Goal: Obtain resource: Download file/media

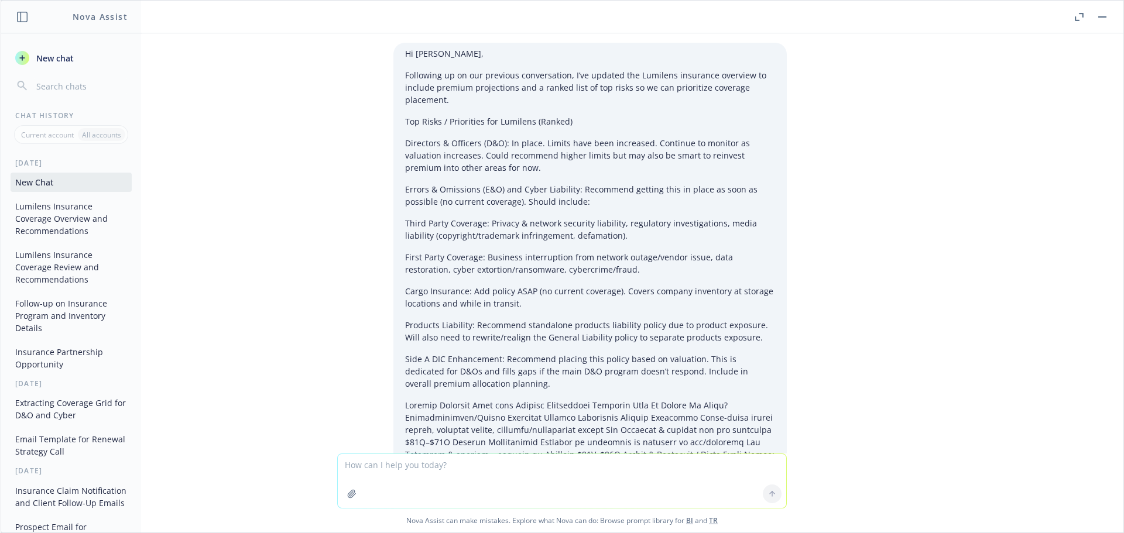
scroll to position [2735, 0]
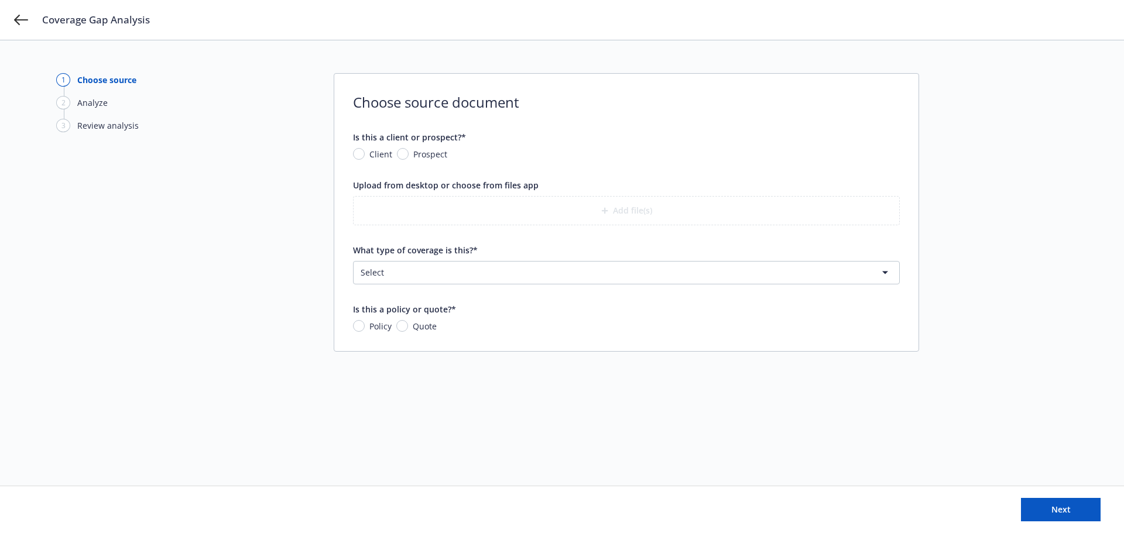
click at [20, 30] on div "Coverage Gap Analysis" at bounding box center [562, 20] width 1124 height 40
click at [20, 19] on icon at bounding box center [21, 20] width 14 height 14
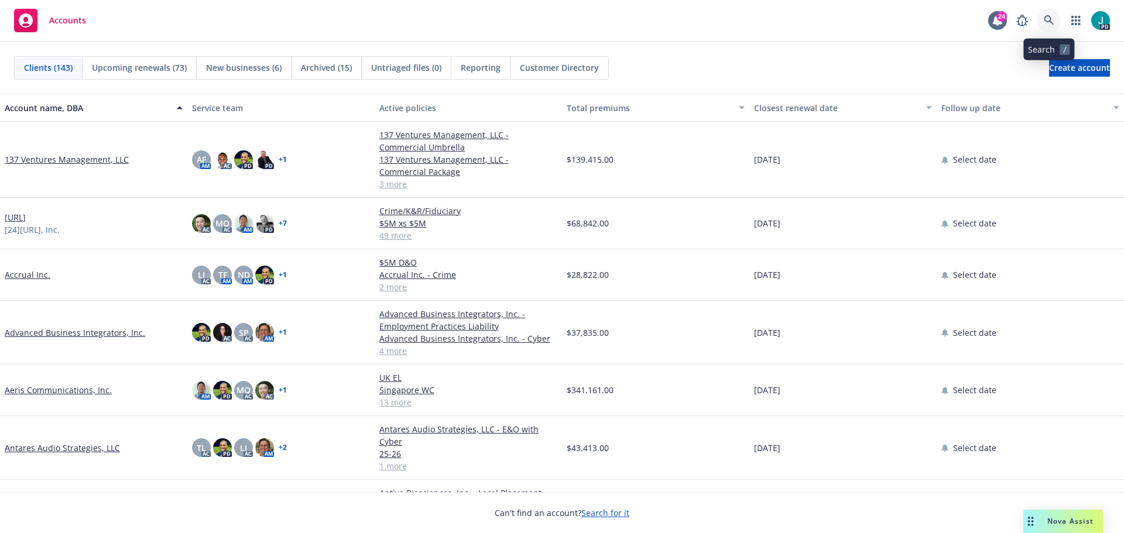
click at [1053, 14] on link at bounding box center [1048, 20] width 23 height 23
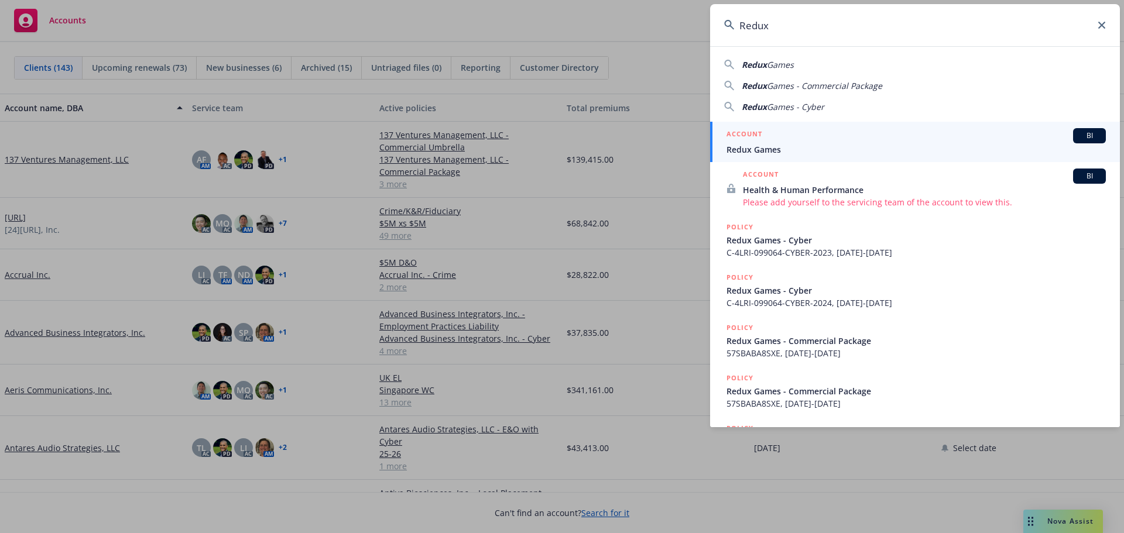
type input "Redux"
click at [788, 150] on span "Redux Games" at bounding box center [916, 149] width 379 height 12
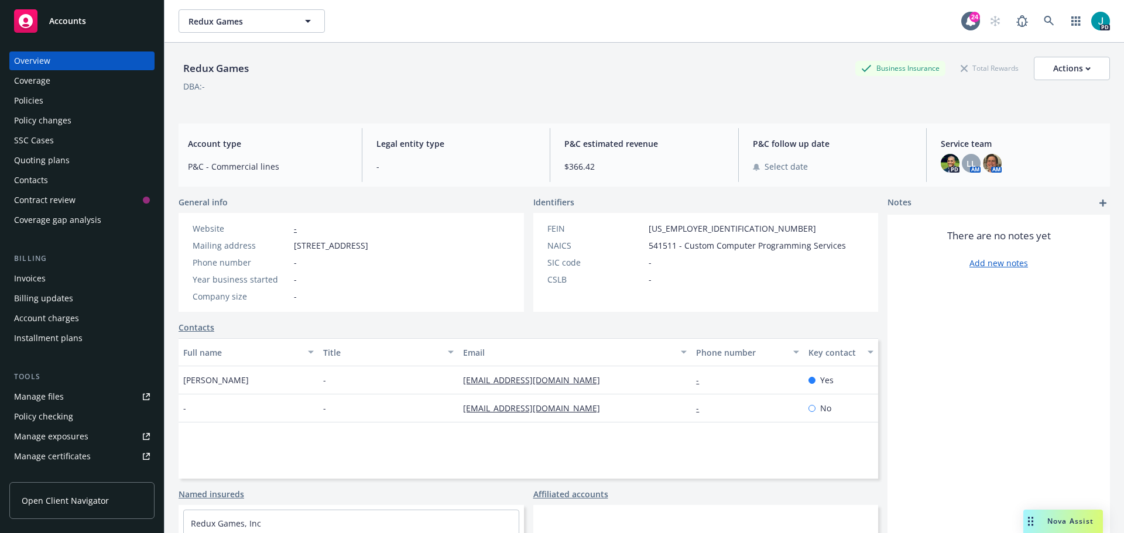
click at [45, 107] on div "Policies" at bounding box center [82, 100] width 136 height 19
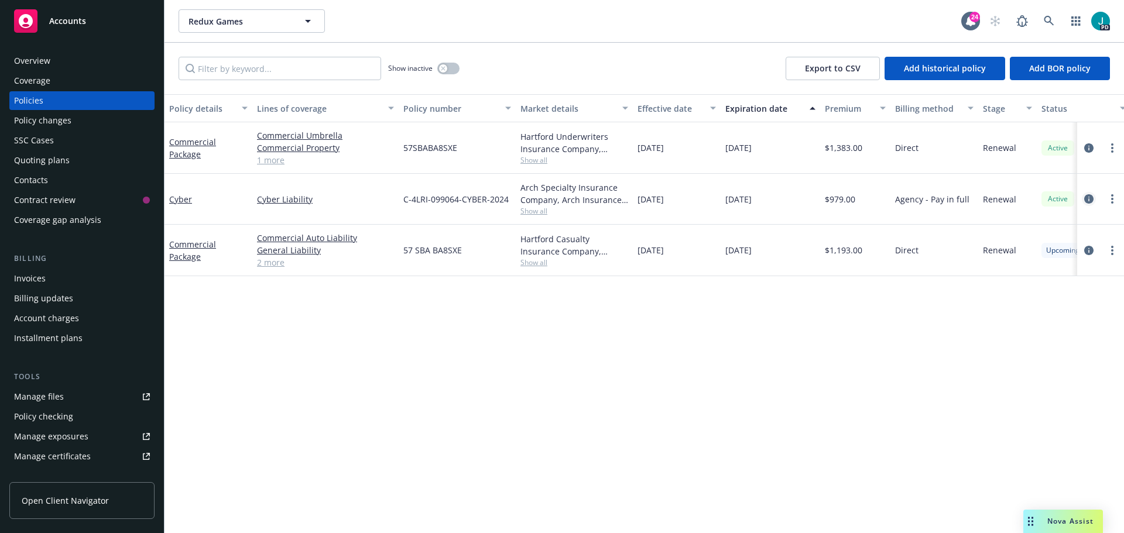
click at [1087, 196] on icon "circleInformation" at bounding box center [1088, 198] width 9 height 9
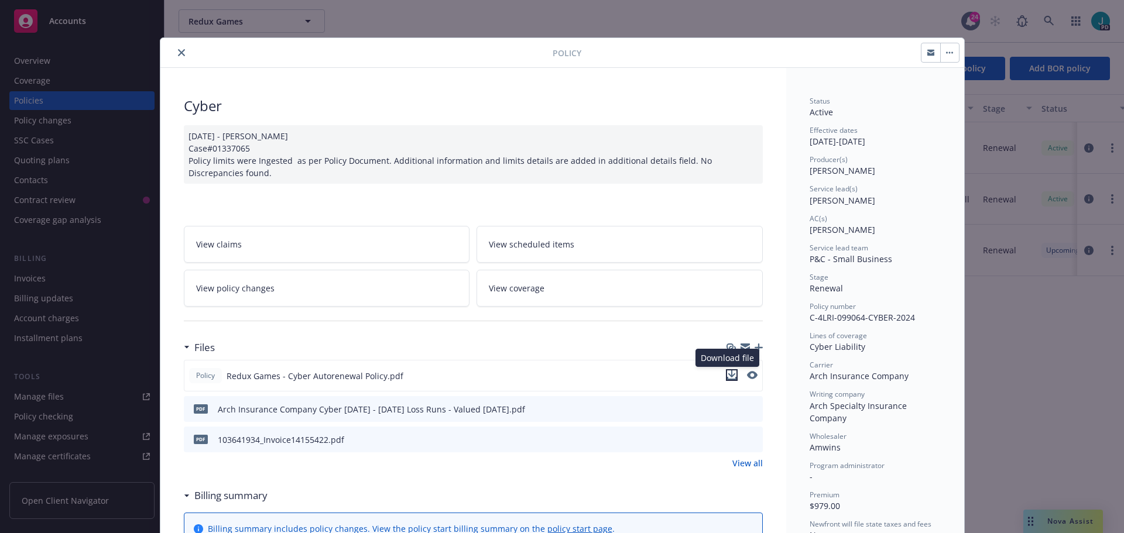
click at [727, 374] on icon "download file" at bounding box center [731, 375] width 9 height 9
click at [178, 54] on icon "close" at bounding box center [181, 52] width 7 height 7
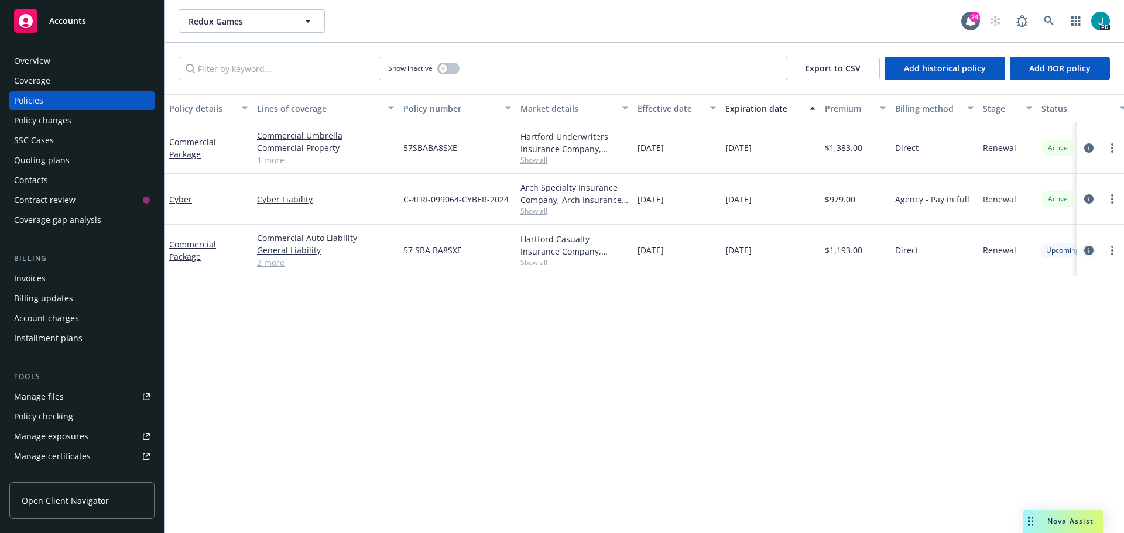
click at [1088, 251] on icon "circleInformation" at bounding box center [1088, 250] width 9 height 9
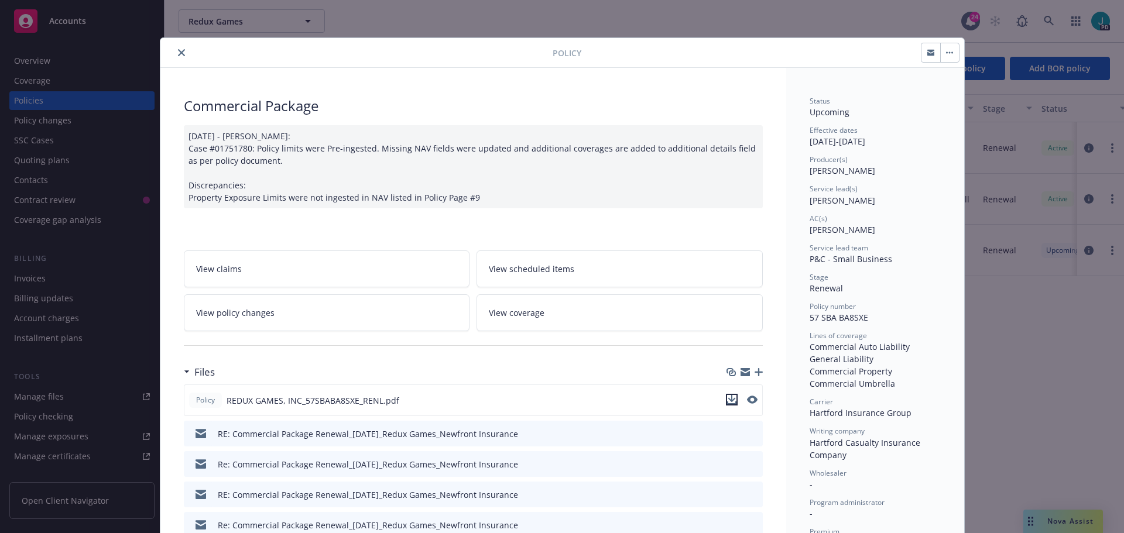
click at [728, 399] on icon "download file" at bounding box center [732, 398] width 8 height 7
